Goal: Transaction & Acquisition: Subscribe to service/newsletter

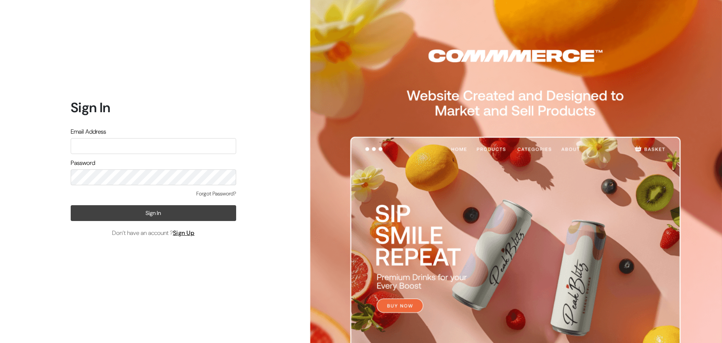
type input "[EMAIL_ADDRESS][DOMAIN_NAME]"
click at [186, 207] on button "Sign In" at bounding box center [153, 213] width 165 height 16
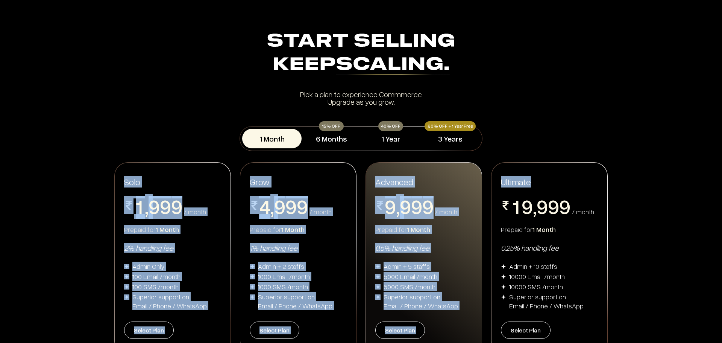
drag, startPoint x: 722, startPoint y: 125, endPoint x: 712, endPoint y: 178, distance: 53.6
click at [712, 178] on div "Solo 0 1 2 3 4 5 6 7 8 9 , 0 1 2 3 4 5 6 7 8 9 0 1 2 3 4 5 6 7 8 9 0 1 2 3 4 5 …" at bounding box center [361, 258] width 722 height 193
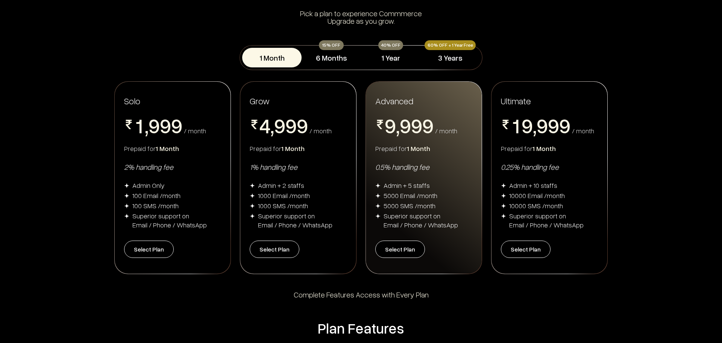
scroll to position [60, 0]
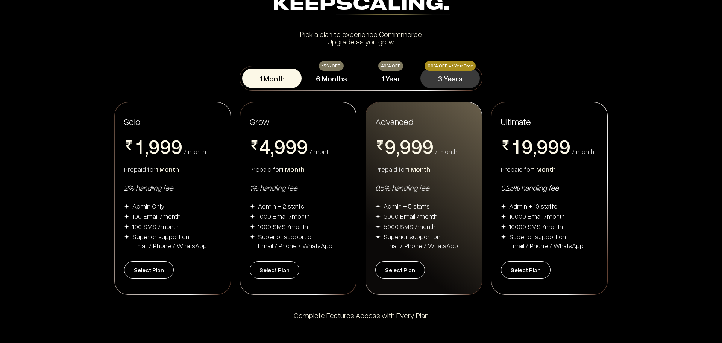
click at [455, 80] on button "3 Years" at bounding box center [449, 78] width 59 height 20
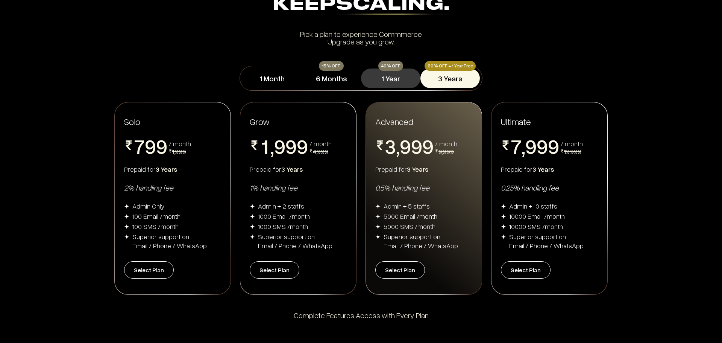
click at [387, 76] on button "1 Year" at bounding box center [390, 78] width 59 height 20
